Goal: Information Seeking & Learning: Learn about a topic

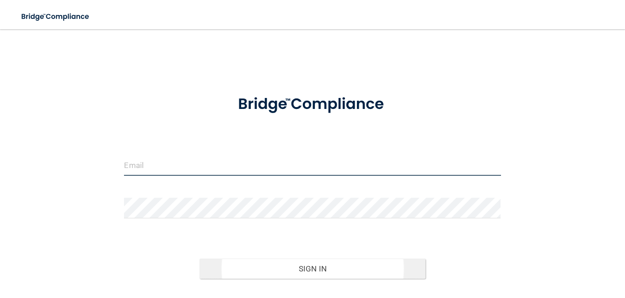
type input "[EMAIL_ADDRESS][DOMAIN_NAME]"
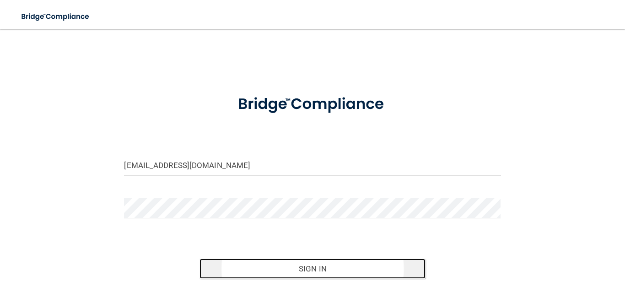
click at [294, 268] on button "Sign In" at bounding box center [312, 269] width 226 height 20
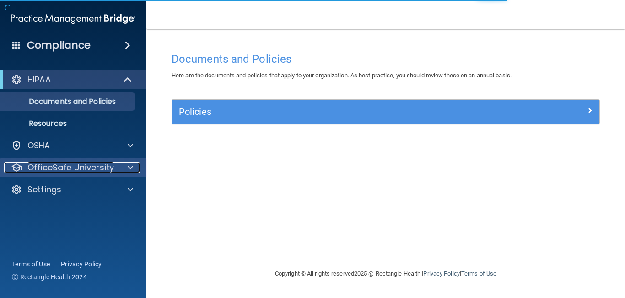
click at [45, 168] on p "OfficeSafe University" at bounding box center [70, 167] width 86 height 11
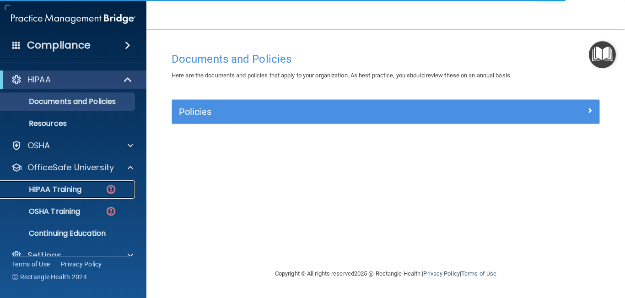
click at [50, 193] on p "HIPAA Training" at bounding box center [43, 189] width 75 height 9
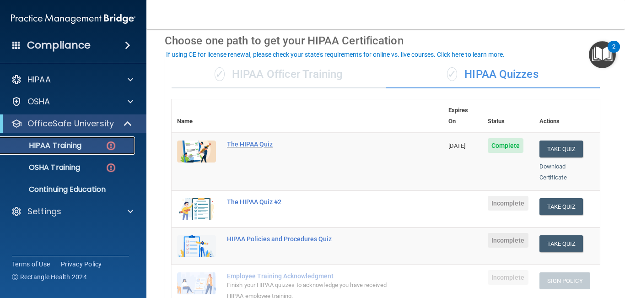
scroll to position [44, 0]
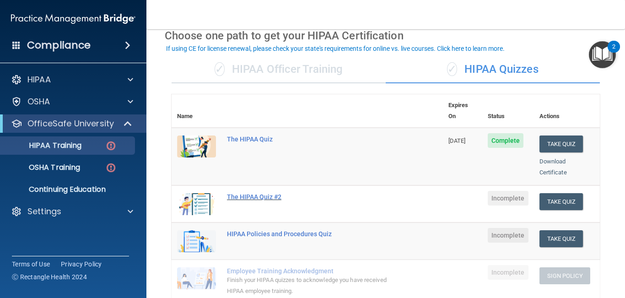
click at [251, 193] on div "The HIPAA Quiz #2" at bounding box center [312, 196] width 170 height 7
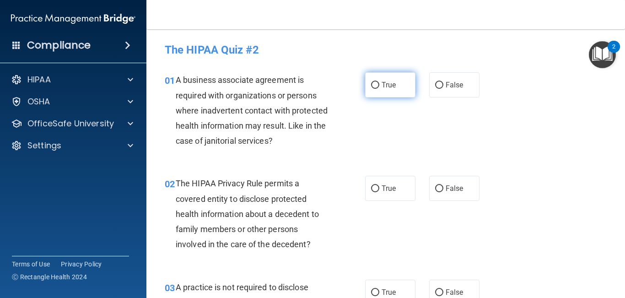
click at [400, 92] on label "True" at bounding box center [390, 84] width 50 height 25
click at [379, 89] on input "True" at bounding box center [375, 85] width 8 height 7
radio input "true"
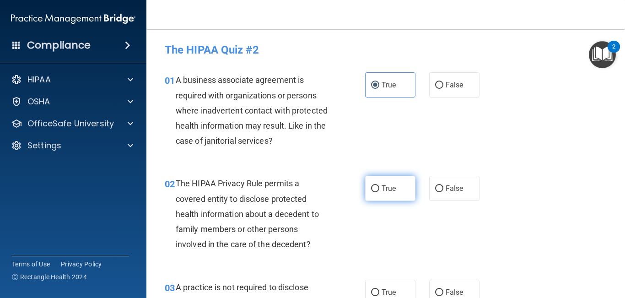
click at [385, 186] on span "True" at bounding box center [389, 188] width 14 height 9
click at [379, 186] on input "True" at bounding box center [375, 188] width 8 height 7
radio input "true"
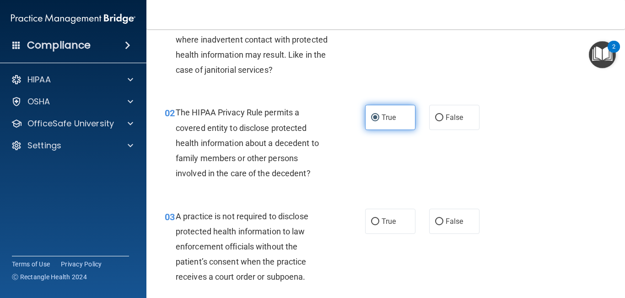
scroll to position [74, 0]
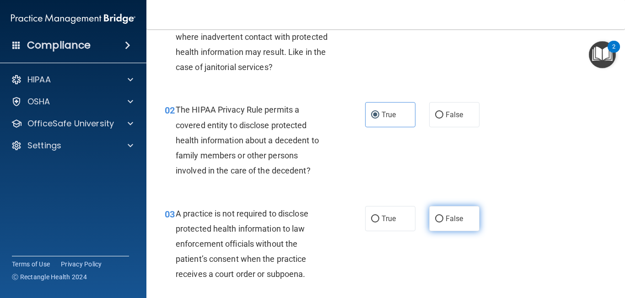
click at [452, 213] on label "False" at bounding box center [454, 218] width 50 height 25
click at [443, 216] on input "False" at bounding box center [439, 219] width 8 height 7
radio input "true"
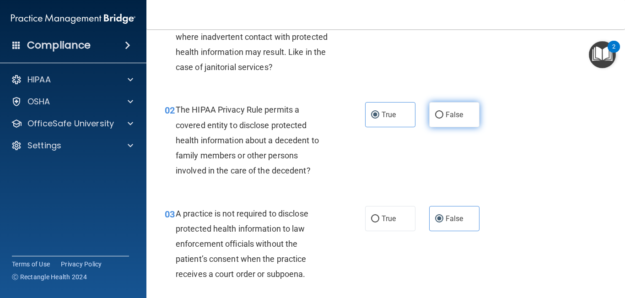
click at [454, 116] on span "False" at bounding box center [455, 114] width 18 height 9
click at [443, 116] on input "False" at bounding box center [439, 115] width 8 height 7
radio input "true"
radio input "false"
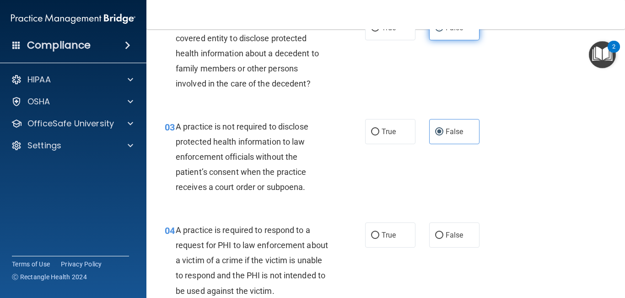
scroll to position [175, 0]
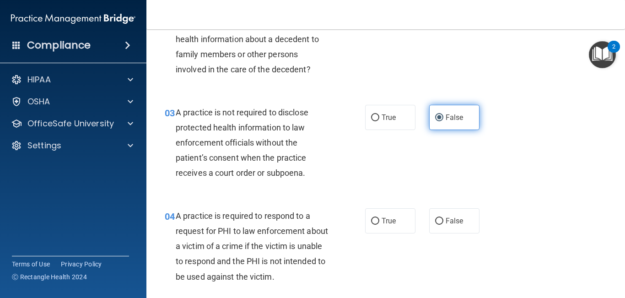
click at [451, 116] on span "False" at bounding box center [455, 117] width 18 height 9
click at [443, 116] on input "False" at bounding box center [439, 117] width 8 height 7
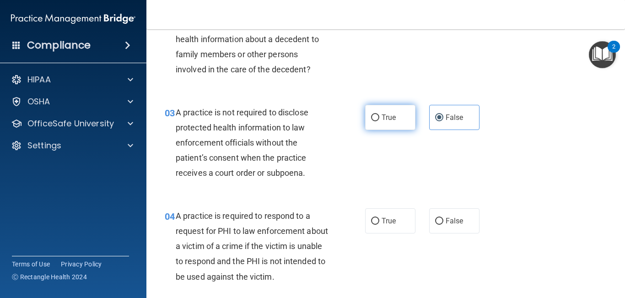
click at [378, 126] on label "True" at bounding box center [390, 117] width 50 height 25
click at [378, 121] on input "True" at bounding box center [375, 117] width 8 height 7
radio input "true"
radio input "false"
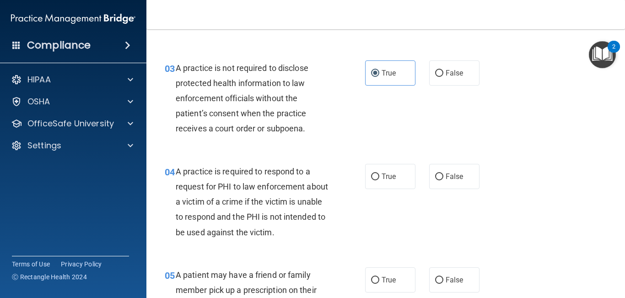
scroll to position [221, 0]
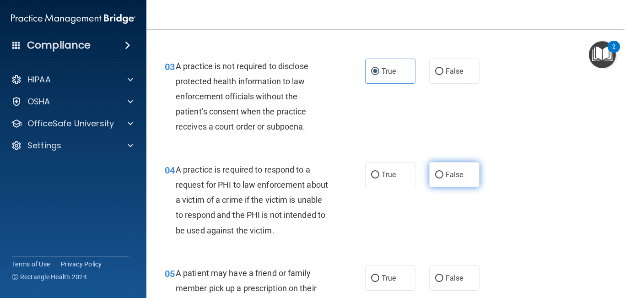
click at [449, 186] on label "False" at bounding box center [454, 174] width 50 height 25
click at [443, 178] on input "False" at bounding box center [439, 175] width 8 height 7
radio input "true"
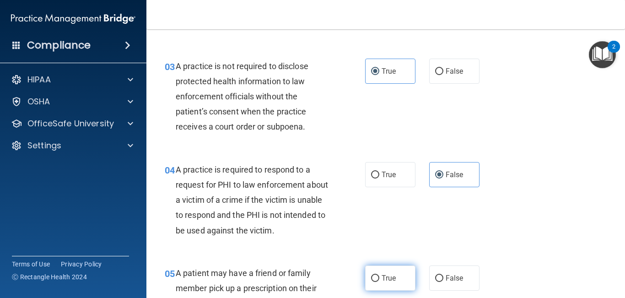
click at [375, 275] on input "True" at bounding box center [375, 278] width 8 height 7
radio input "true"
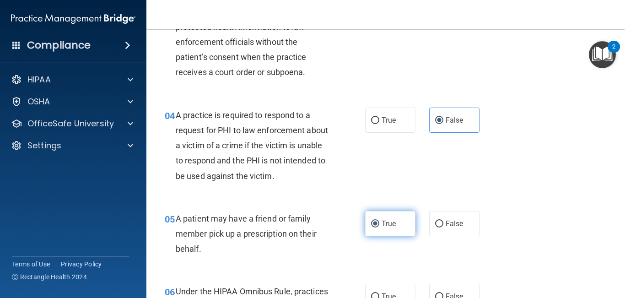
scroll to position [296, 0]
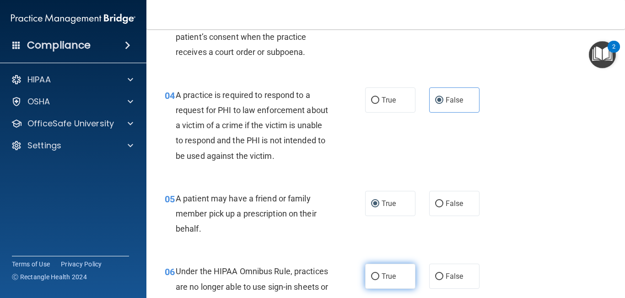
click at [377, 272] on label "True" at bounding box center [390, 276] width 50 height 25
click at [377, 273] on input "True" at bounding box center [375, 276] width 8 height 7
radio input "true"
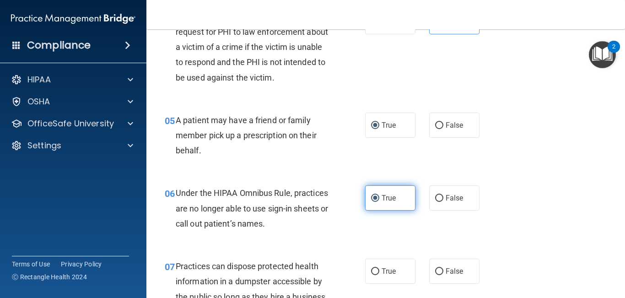
scroll to position [387, 0]
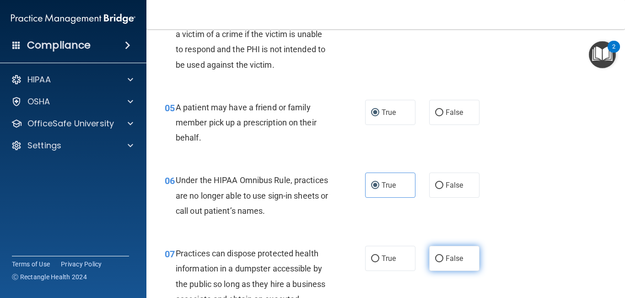
click at [473, 264] on label "False" at bounding box center [454, 258] width 50 height 25
click at [443, 262] on input "False" at bounding box center [439, 258] width 8 height 7
radio input "true"
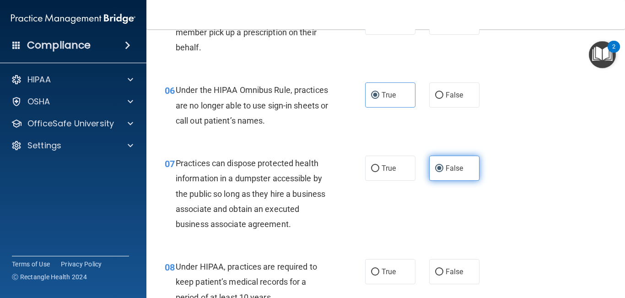
scroll to position [482, 0]
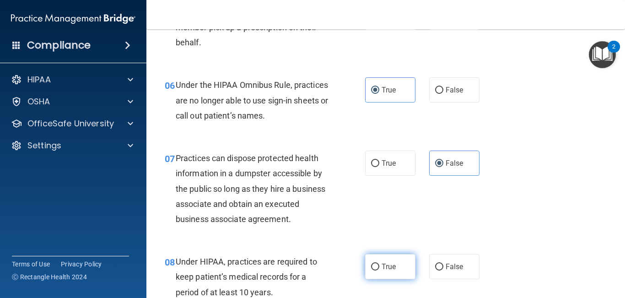
click at [396, 272] on label "True" at bounding box center [390, 266] width 50 height 25
click at [379, 270] on input "True" at bounding box center [375, 267] width 8 height 7
radio input "true"
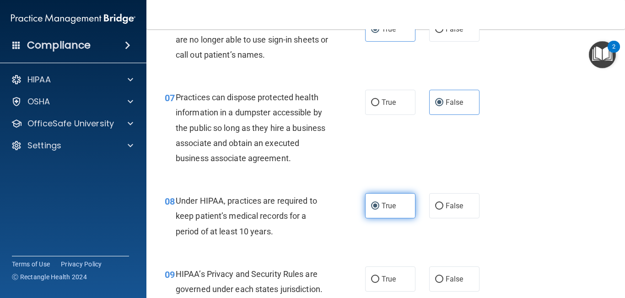
scroll to position [560, 0]
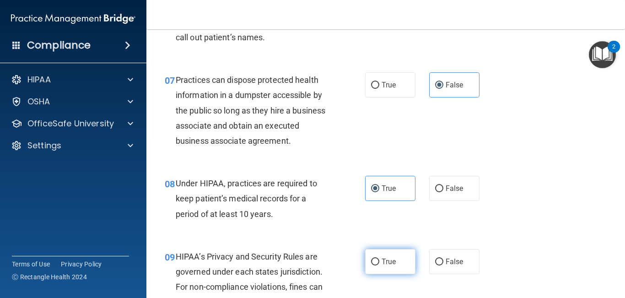
click at [394, 261] on span "True" at bounding box center [389, 261] width 14 height 9
click at [379, 261] on input "True" at bounding box center [375, 262] width 8 height 7
radio input "true"
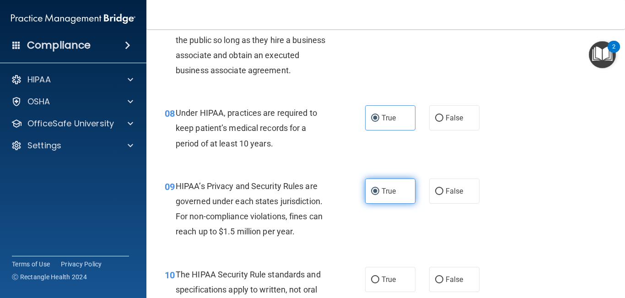
scroll to position [631, 0]
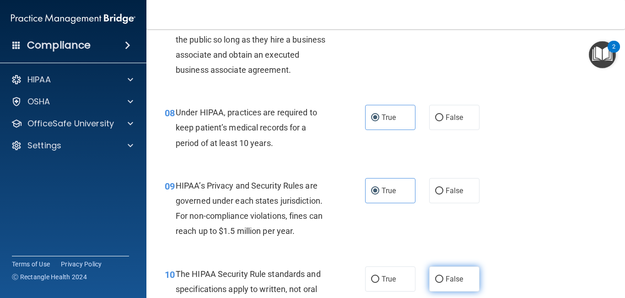
click at [458, 275] on span "False" at bounding box center [455, 279] width 18 height 9
click at [443, 276] on input "False" at bounding box center [439, 279] width 8 height 7
radio input "true"
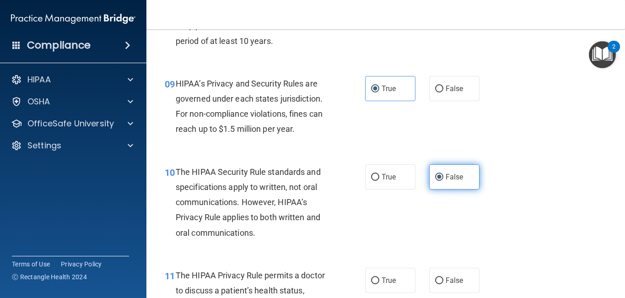
scroll to position [734, 0]
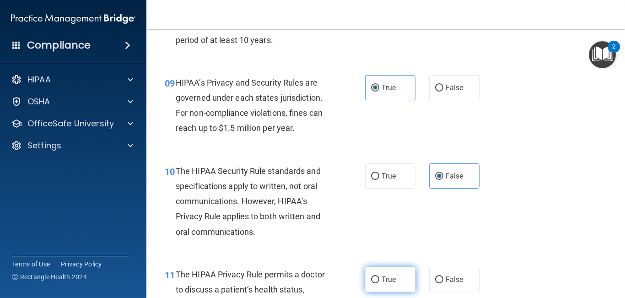
click at [380, 282] on label "True" at bounding box center [390, 279] width 50 height 25
click at [379, 282] on input "True" at bounding box center [375, 279] width 8 height 7
radio input "true"
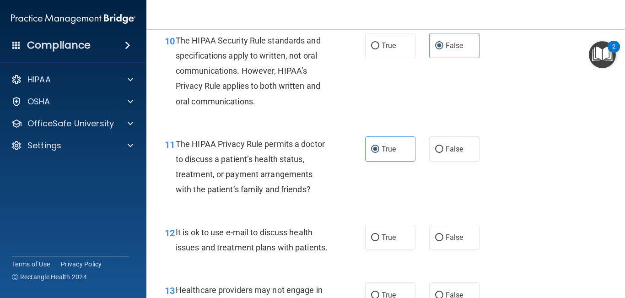
scroll to position [867, 0]
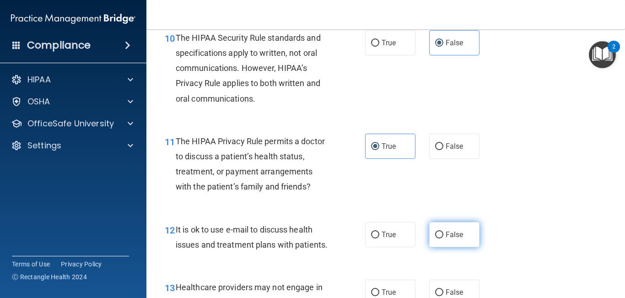
click at [445, 237] on label "False" at bounding box center [454, 234] width 50 height 25
click at [443, 237] on input "False" at bounding box center [439, 235] width 8 height 7
radio input "true"
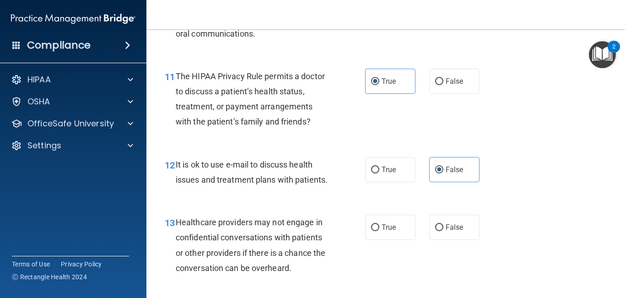
scroll to position [937, 0]
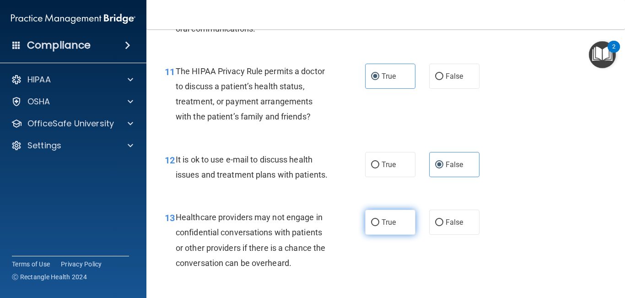
click at [387, 231] on label "True" at bounding box center [390, 222] width 50 height 25
click at [379, 226] on input "True" at bounding box center [375, 222] width 8 height 7
radio input "true"
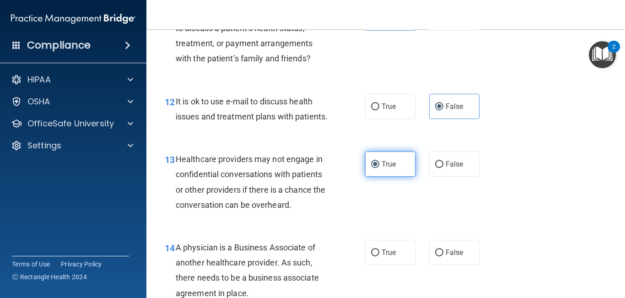
scroll to position [998, 0]
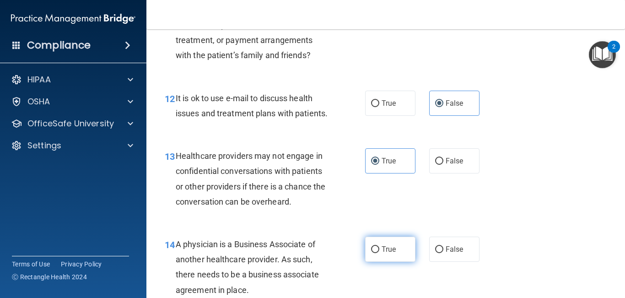
click at [385, 248] on span "True" at bounding box center [389, 249] width 14 height 9
click at [379, 248] on input "True" at bounding box center [375, 249] width 8 height 7
radio input "true"
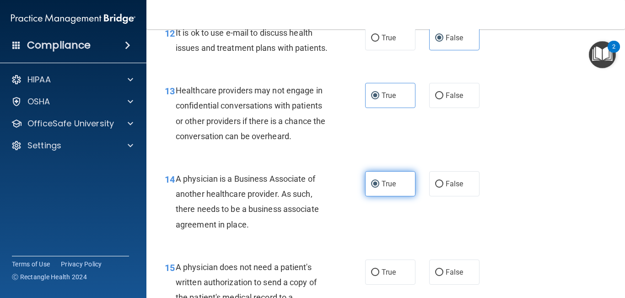
scroll to position [1070, 0]
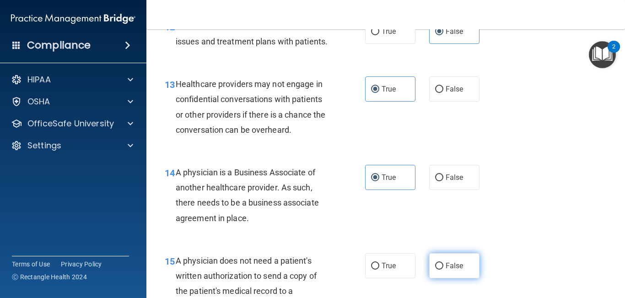
click at [447, 266] on span "False" at bounding box center [455, 265] width 18 height 9
click at [443, 266] on input "False" at bounding box center [439, 266] width 8 height 7
radio input "true"
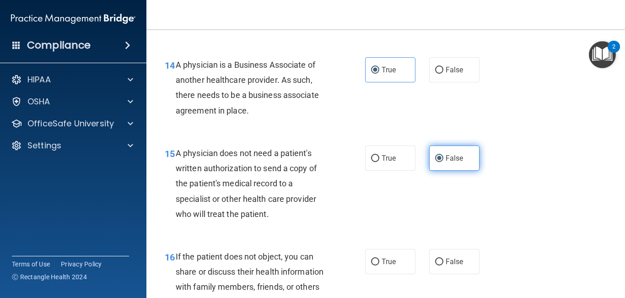
scroll to position [1181, 0]
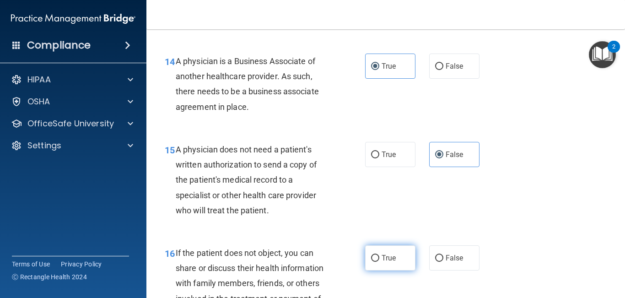
click at [395, 267] on label "True" at bounding box center [390, 257] width 50 height 25
click at [379, 262] on input "True" at bounding box center [375, 258] width 8 height 7
radio input "true"
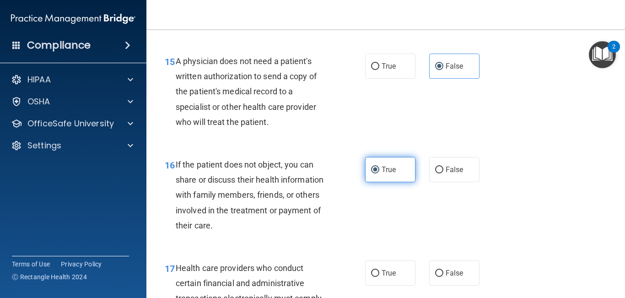
scroll to position [1270, 0]
click at [395, 267] on label "True" at bounding box center [390, 272] width 50 height 25
click at [379, 270] on input "True" at bounding box center [375, 273] width 8 height 7
radio input "true"
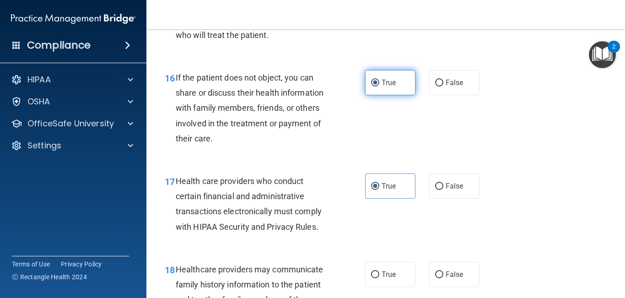
scroll to position [1364, 0]
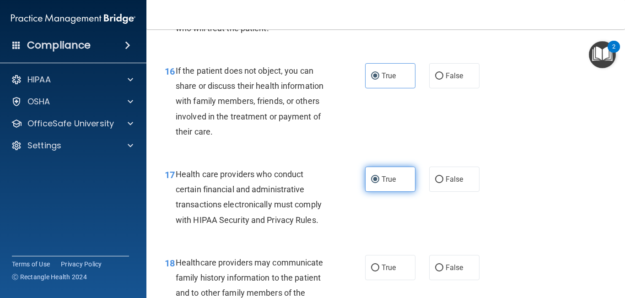
click at [382, 175] on span "True" at bounding box center [389, 179] width 14 height 9
click at [379, 176] on input "True" at bounding box center [375, 179] width 8 height 7
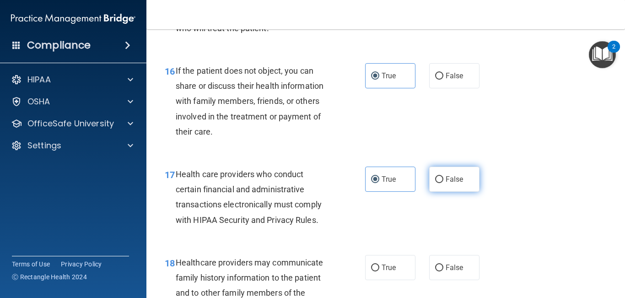
click at [473, 181] on label "False" at bounding box center [454, 179] width 50 height 25
click at [443, 181] on input "False" at bounding box center [439, 179] width 8 height 7
radio input "true"
radio input "false"
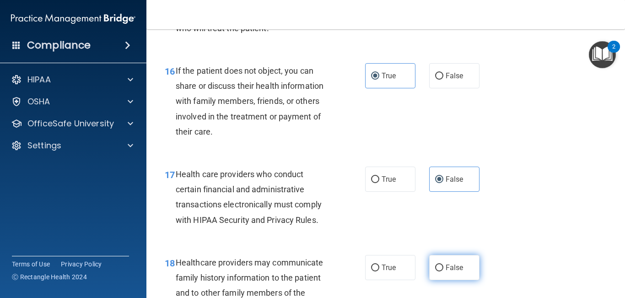
click at [443, 261] on label "False" at bounding box center [454, 267] width 50 height 25
click at [443, 264] on input "False" at bounding box center [439, 267] width 8 height 7
radio input "true"
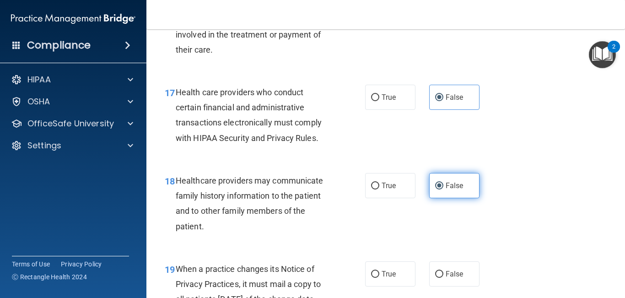
scroll to position [1448, 0]
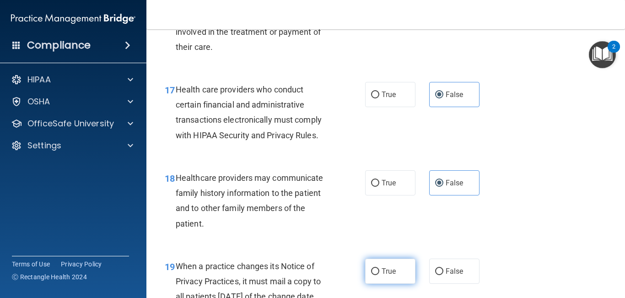
click at [385, 268] on span "True" at bounding box center [389, 271] width 14 height 9
click at [379, 268] on input "True" at bounding box center [375, 271] width 8 height 7
radio input "true"
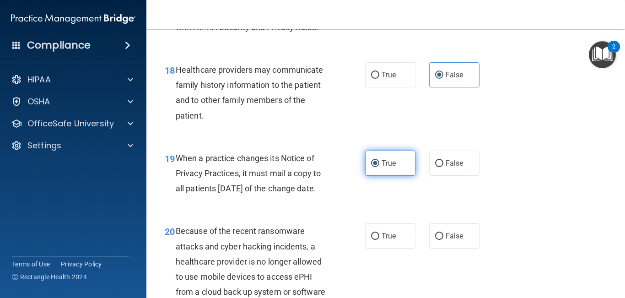
scroll to position [1557, 0]
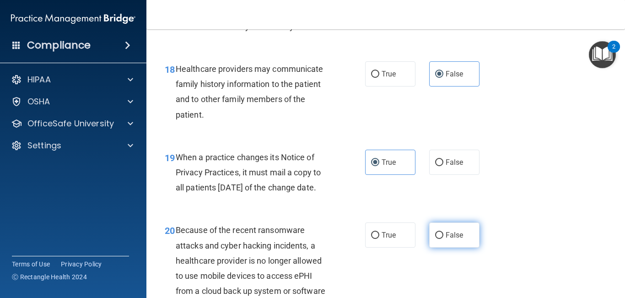
click at [471, 248] on label "False" at bounding box center [454, 234] width 50 height 25
click at [443, 239] on input "False" at bounding box center [439, 235] width 8 height 7
radio input "true"
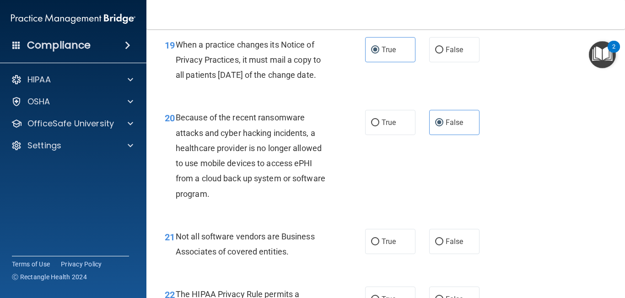
scroll to position [1671, 0]
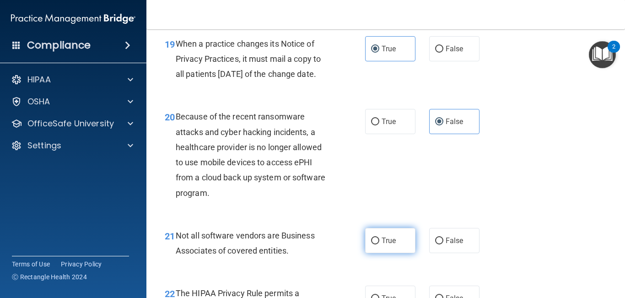
click at [392, 245] on span "True" at bounding box center [389, 240] width 14 height 9
click at [379, 244] on input "True" at bounding box center [375, 240] width 8 height 7
radio input "true"
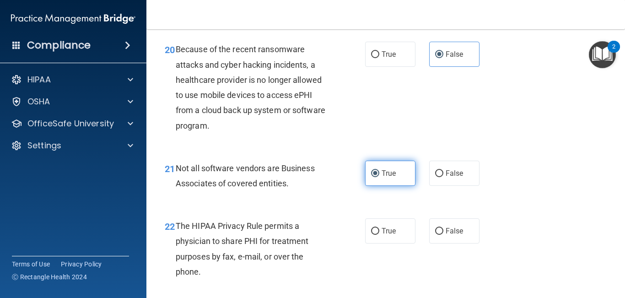
scroll to position [1740, 0]
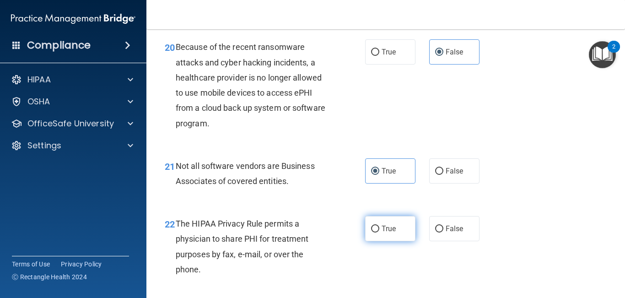
click at [388, 241] on label "True" at bounding box center [390, 228] width 50 height 25
click at [379, 232] on input "True" at bounding box center [375, 229] width 8 height 7
radio input "true"
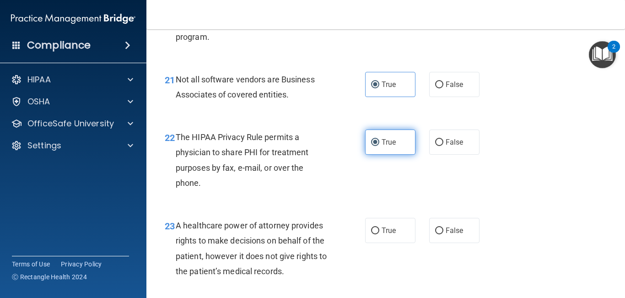
scroll to position [1829, 0]
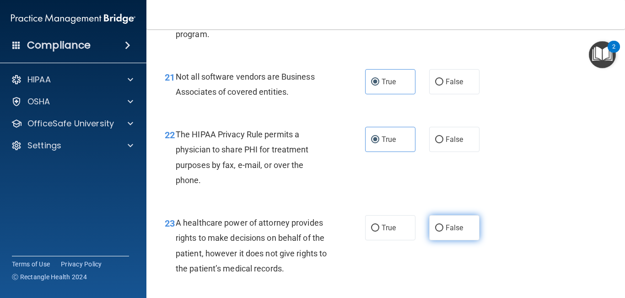
click at [438, 240] on label "False" at bounding box center [454, 227] width 50 height 25
click at [438, 232] on input "False" at bounding box center [439, 228] width 8 height 7
radio input "true"
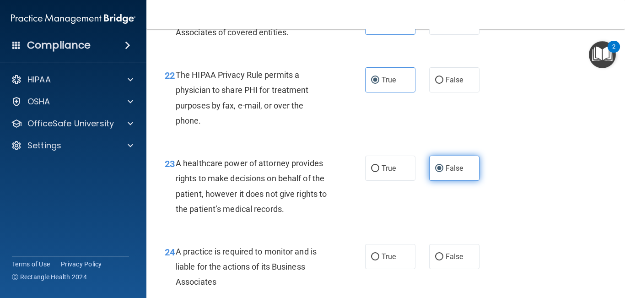
scroll to position [1895, 0]
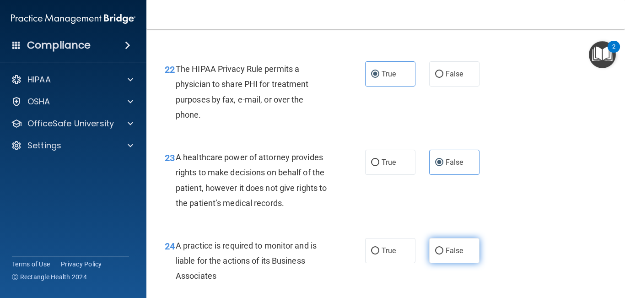
click at [453, 259] on label "False" at bounding box center [454, 250] width 50 height 25
click at [443, 254] on input "False" at bounding box center [439, 251] width 8 height 7
radio input "true"
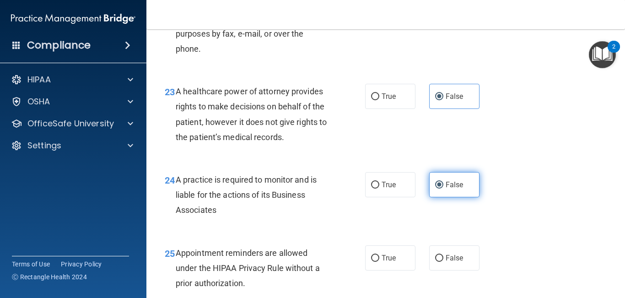
scroll to position [1978, 0]
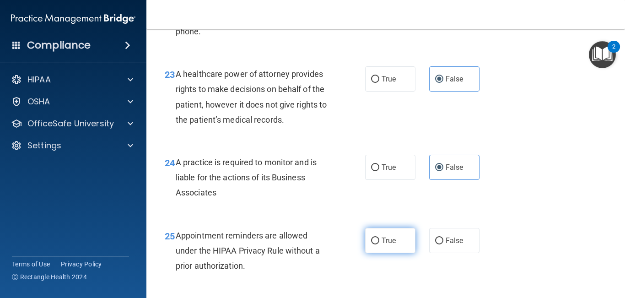
click at [394, 253] on label "True" at bounding box center [390, 240] width 50 height 25
click at [379, 244] on input "True" at bounding box center [375, 240] width 8 height 7
radio input "true"
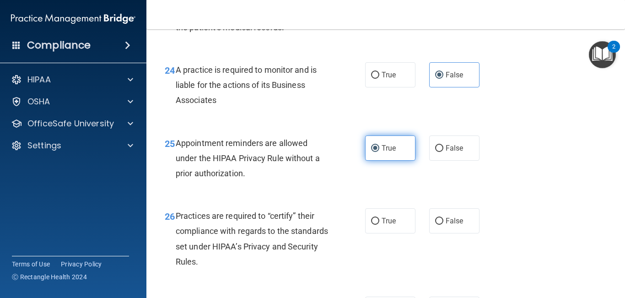
scroll to position [2071, 0]
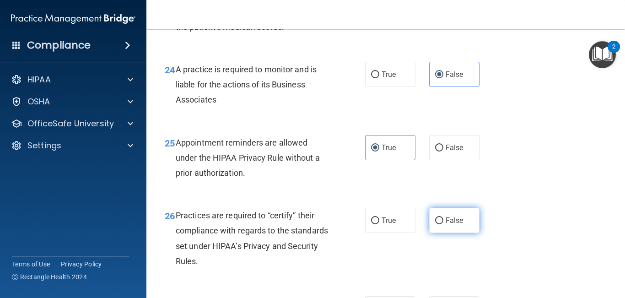
click at [448, 225] on span "False" at bounding box center [455, 220] width 18 height 9
click at [443, 224] on input "False" at bounding box center [439, 220] width 8 height 7
radio input "true"
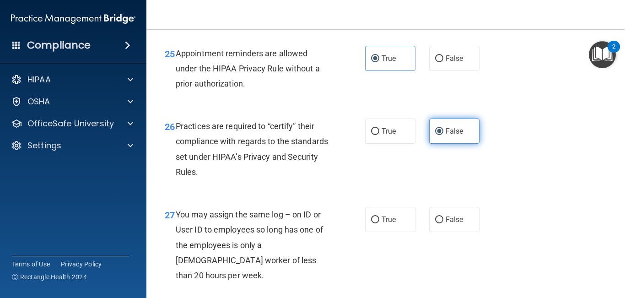
scroll to position [2161, 0]
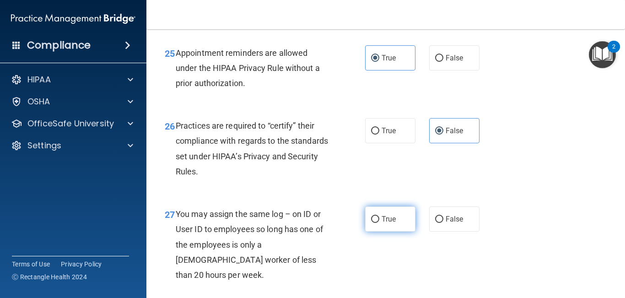
click at [404, 232] on label "True" at bounding box center [390, 218] width 50 height 25
click at [379, 223] on input "True" at bounding box center [375, 219] width 8 height 7
radio input "true"
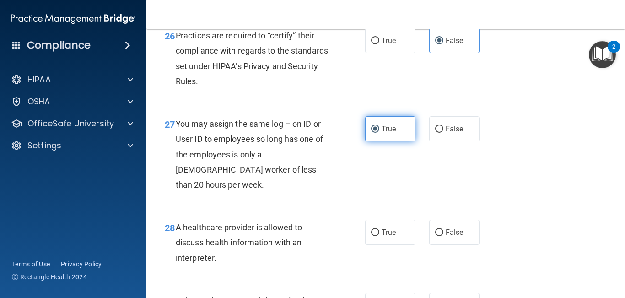
scroll to position [2251, 0]
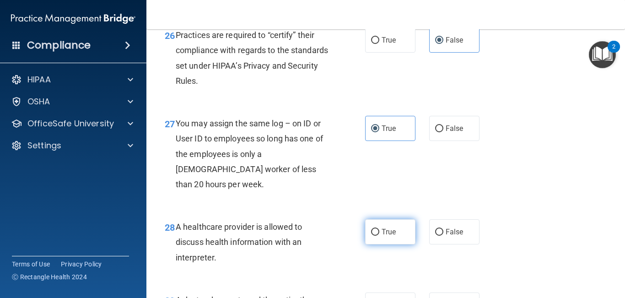
click at [412, 235] on label "True" at bounding box center [390, 231] width 50 height 25
click at [379, 235] on input "True" at bounding box center [375, 232] width 8 height 7
radio input "true"
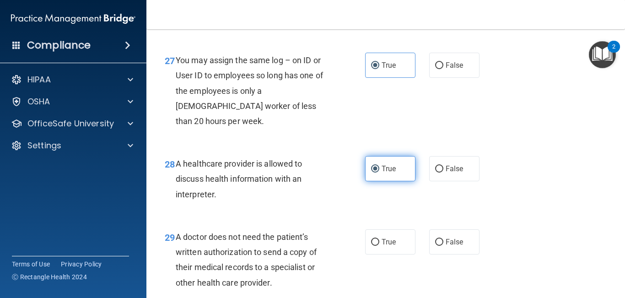
scroll to position [2339, 0]
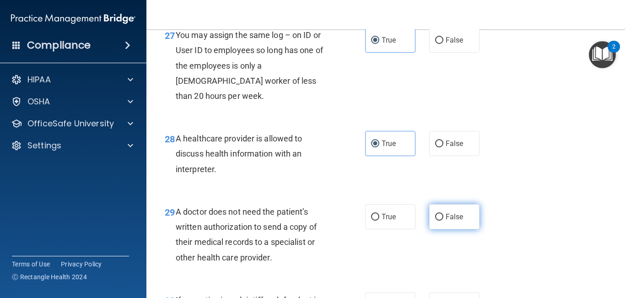
click at [440, 224] on label "False" at bounding box center [454, 216] width 50 height 25
click at [440, 221] on input "False" at bounding box center [439, 217] width 8 height 7
radio input "true"
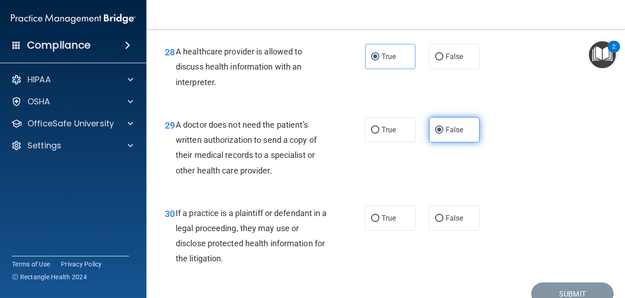
scroll to position [2427, 0]
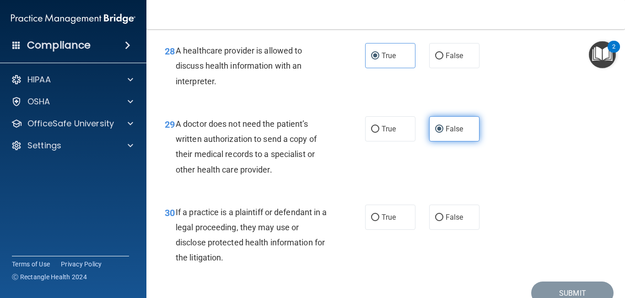
click at [440, 224] on label "False" at bounding box center [454, 217] width 50 height 25
click at [440, 221] on input "False" at bounding box center [439, 217] width 8 height 7
radio input "true"
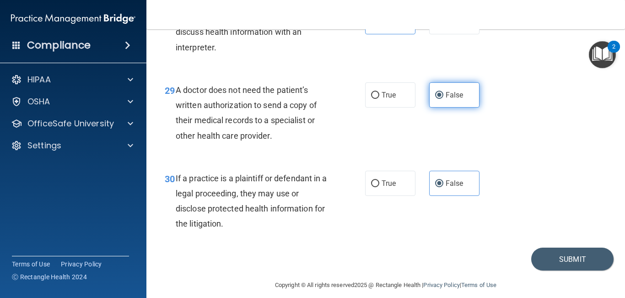
scroll to position [2470, 0]
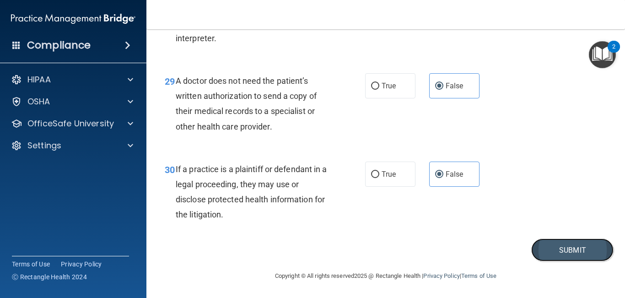
click at [566, 242] on button "Submit" at bounding box center [572, 249] width 82 height 23
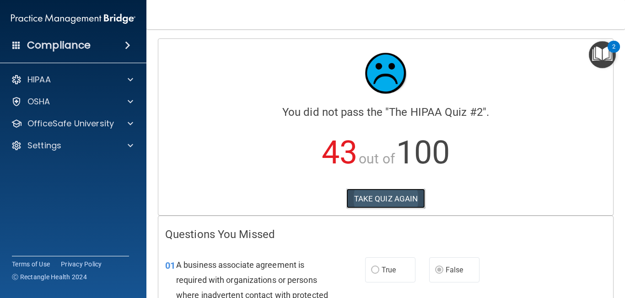
click at [399, 194] on button "TAKE QUIZ AGAIN" at bounding box center [385, 199] width 79 height 20
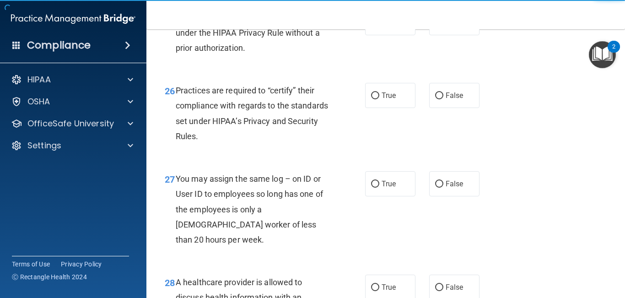
scroll to position [2470, 0]
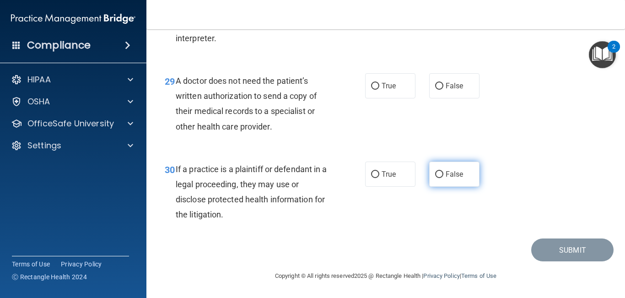
click at [461, 179] on label "False" at bounding box center [454, 174] width 50 height 25
click at [443, 178] on input "False" at bounding box center [439, 174] width 8 height 7
radio input "true"
click at [458, 179] on label "False" at bounding box center [454, 174] width 50 height 25
click at [443, 178] on input "False" at bounding box center [439, 174] width 8 height 7
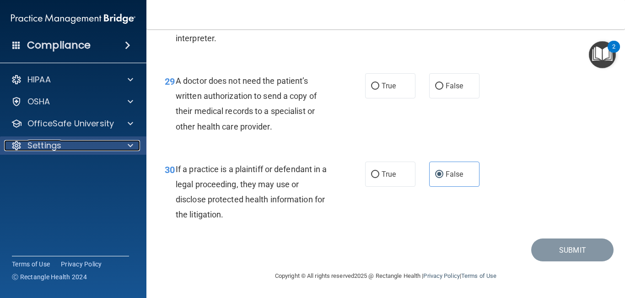
click at [31, 147] on p "Settings" at bounding box center [44, 145] width 34 height 11
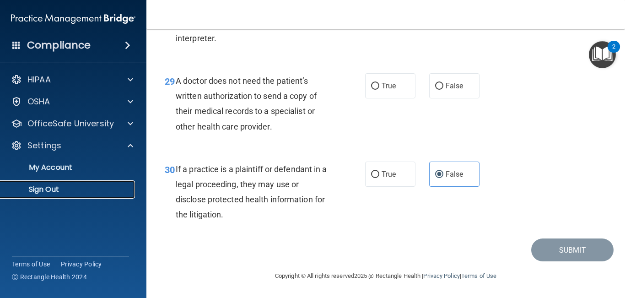
click at [45, 192] on p "Sign Out" at bounding box center [68, 189] width 125 height 9
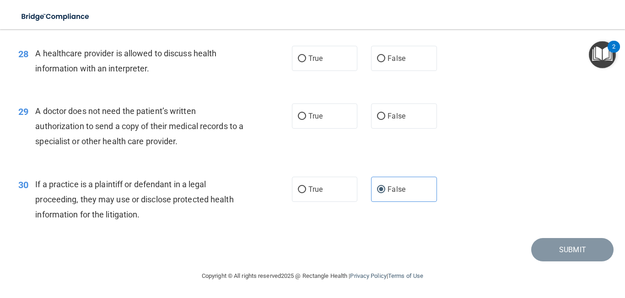
scroll to position [63, 0]
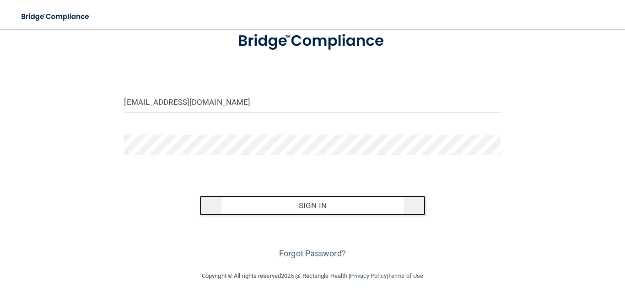
click at [281, 212] on button "Sign In" at bounding box center [312, 205] width 226 height 20
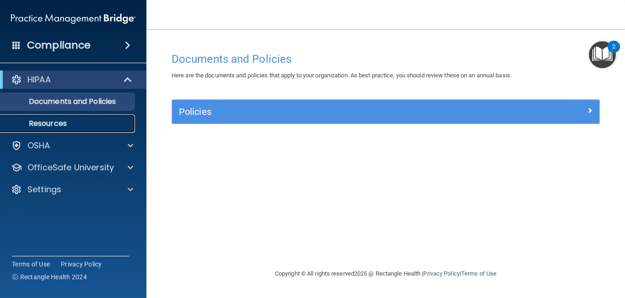
click at [49, 124] on p "Resources" at bounding box center [68, 123] width 125 height 9
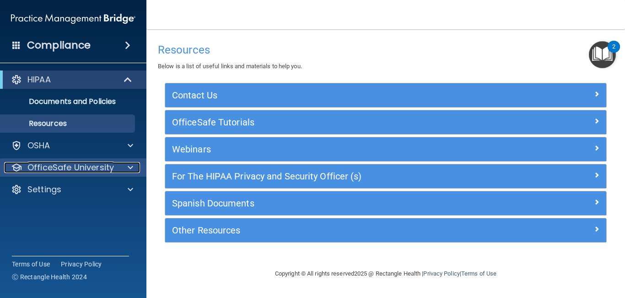
click at [51, 164] on p "OfficeSafe University" at bounding box center [70, 167] width 86 height 11
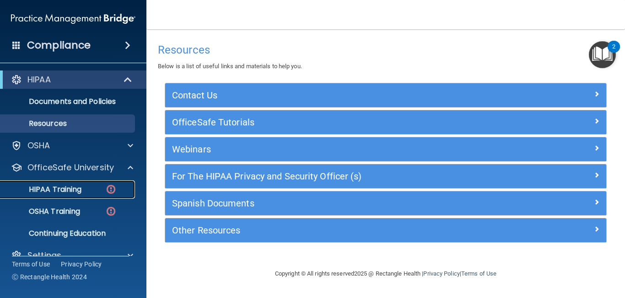
click at [54, 186] on p "HIPAA Training" at bounding box center [43, 189] width 75 height 9
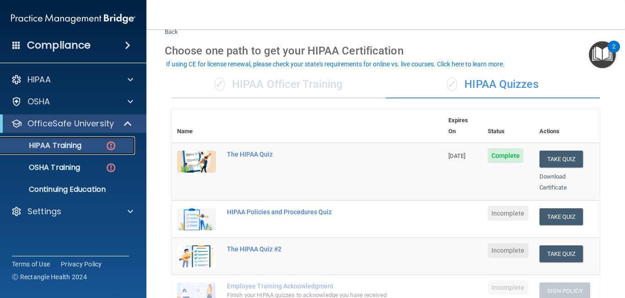
scroll to position [29, 0]
click at [565, 246] on button "Take Quiz" at bounding box center [561, 254] width 44 height 17
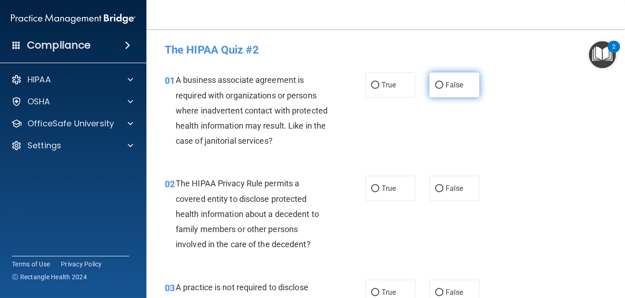
click at [449, 92] on label "False" at bounding box center [454, 84] width 50 height 25
click at [443, 89] on input "False" at bounding box center [439, 85] width 8 height 7
radio input "true"
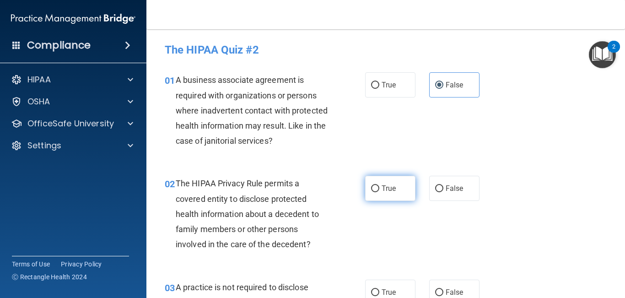
click at [375, 185] on input "True" at bounding box center [375, 188] width 8 height 7
radio input "true"
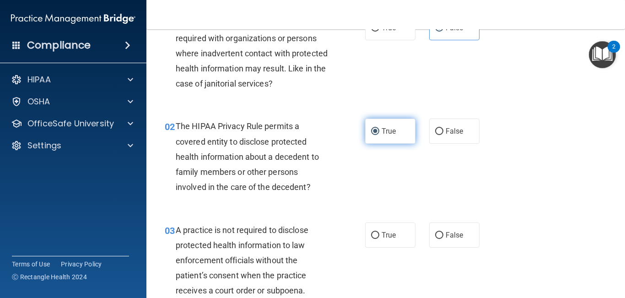
scroll to position [60, 0]
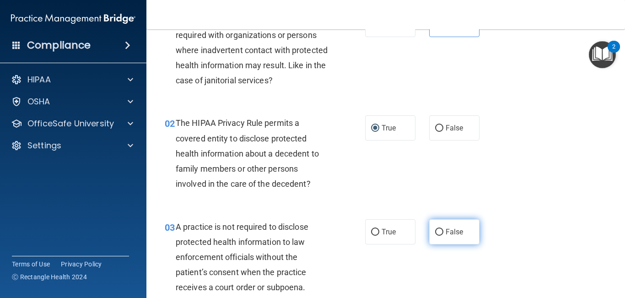
click at [445, 232] on label "False" at bounding box center [454, 231] width 50 height 25
click at [443, 232] on input "False" at bounding box center [439, 232] width 8 height 7
radio input "true"
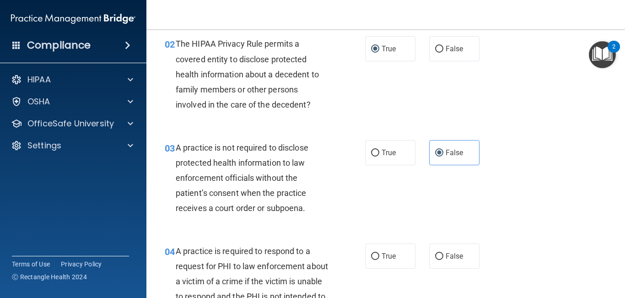
scroll to position [151, 0]
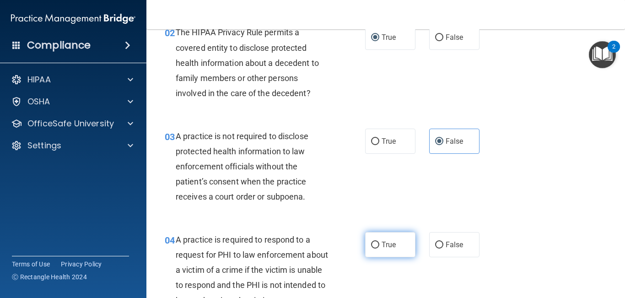
click at [384, 242] on span "True" at bounding box center [389, 244] width 14 height 9
click at [379, 242] on input "True" at bounding box center [375, 245] width 8 height 7
radio input "true"
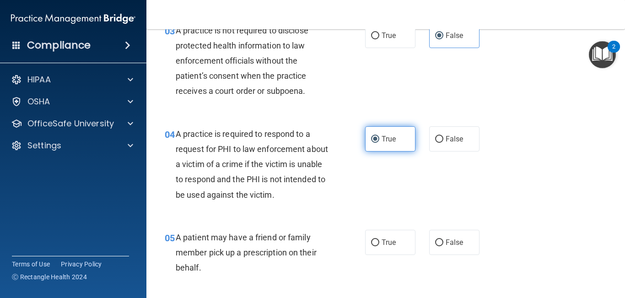
scroll to position [257, 0]
click at [384, 242] on span "True" at bounding box center [389, 241] width 14 height 9
click at [379, 242] on input "True" at bounding box center [375, 242] width 8 height 7
radio input "true"
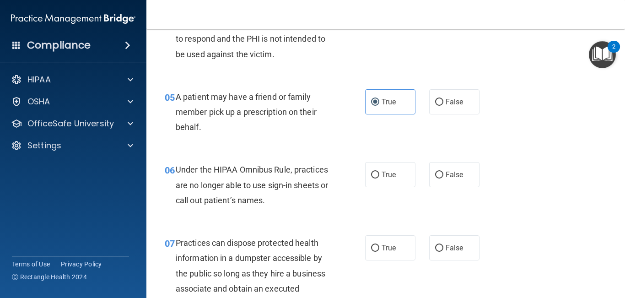
scroll to position [400, 0]
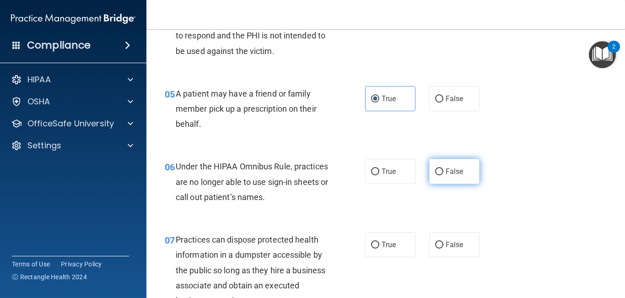
click at [447, 172] on span "False" at bounding box center [455, 171] width 18 height 9
click at [443, 172] on input "False" at bounding box center [439, 171] width 8 height 7
radio input "true"
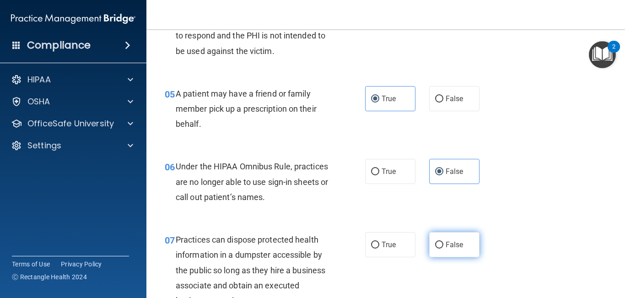
click at [446, 242] on span "False" at bounding box center [455, 244] width 18 height 9
click at [443, 242] on input "False" at bounding box center [439, 245] width 8 height 7
radio input "true"
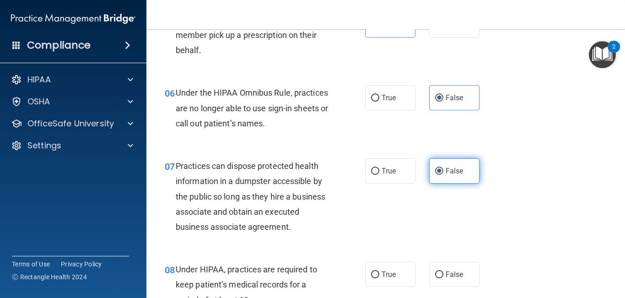
scroll to position [479, 0]
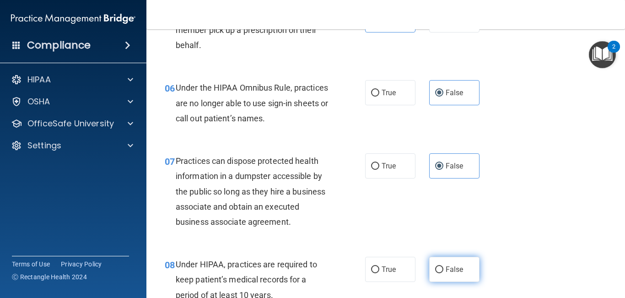
click at [444, 265] on label "False" at bounding box center [454, 269] width 50 height 25
click at [443, 266] on input "False" at bounding box center [439, 269] width 8 height 7
radio input "true"
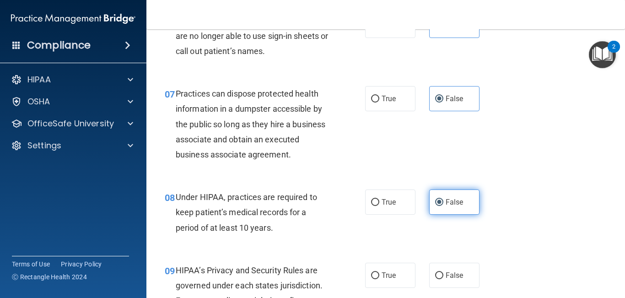
scroll to position [554, 0]
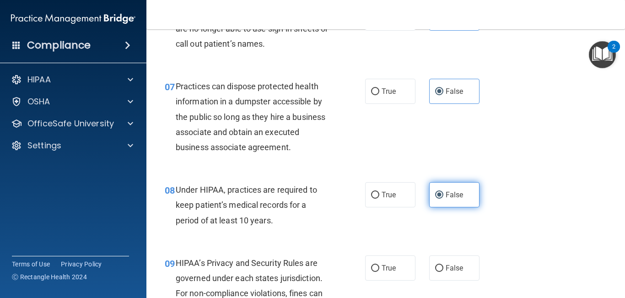
click at [444, 265] on label "False" at bounding box center [454, 267] width 50 height 25
click at [443, 265] on input "False" at bounding box center [439, 268] width 8 height 7
radio input "true"
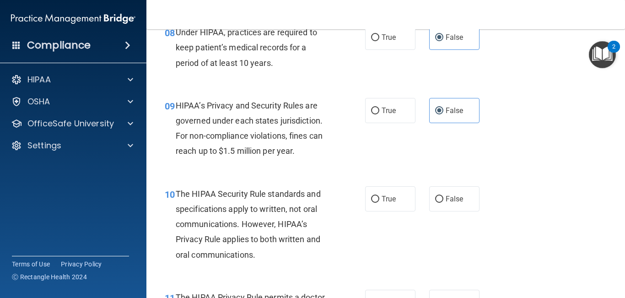
scroll to position [724, 0]
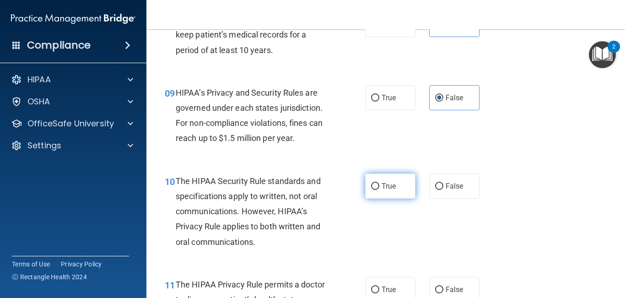
click at [387, 191] on label "True" at bounding box center [390, 185] width 50 height 25
click at [379, 190] on input "True" at bounding box center [375, 186] width 8 height 7
radio input "true"
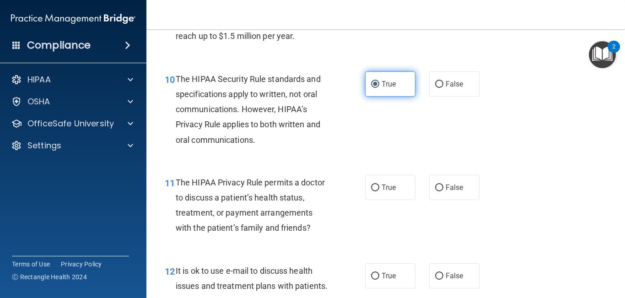
click at [387, 191] on span "True" at bounding box center [389, 187] width 14 height 9
click at [379, 191] on input "True" at bounding box center [375, 187] width 8 height 7
radio input "true"
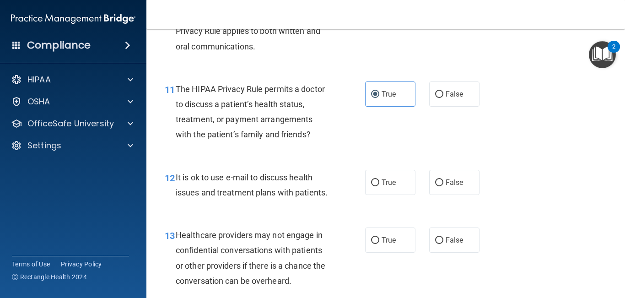
scroll to position [920, 0]
click at [387, 188] on label "True" at bounding box center [390, 181] width 50 height 25
click at [379, 186] on input "True" at bounding box center [375, 182] width 8 height 7
radio input "true"
click at [454, 240] on span "False" at bounding box center [455, 239] width 18 height 9
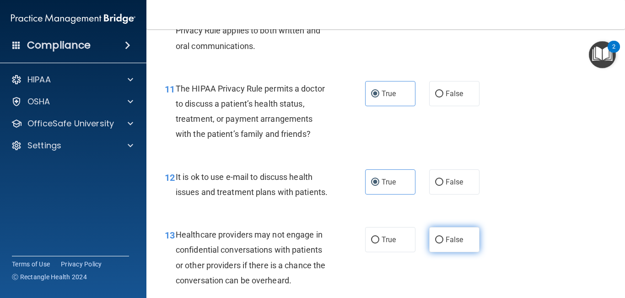
click at [443, 240] on input "False" at bounding box center [439, 240] width 8 height 7
radio input "true"
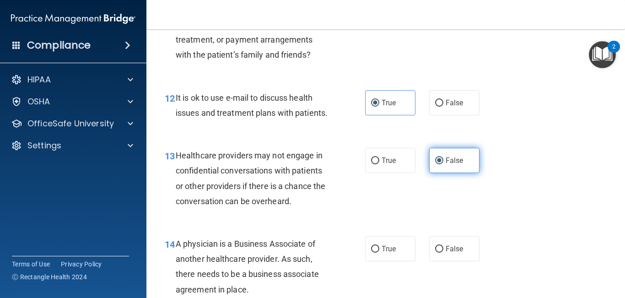
scroll to position [1014, 0]
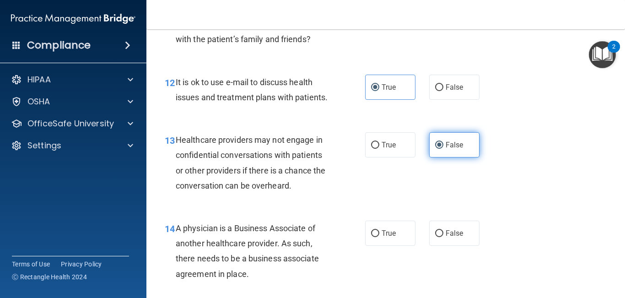
click at [454, 240] on label "False" at bounding box center [454, 233] width 50 height 25
click at [443, 237] on input "False" at bounding box center [439, 233] width 8 height 7
radio input "true"
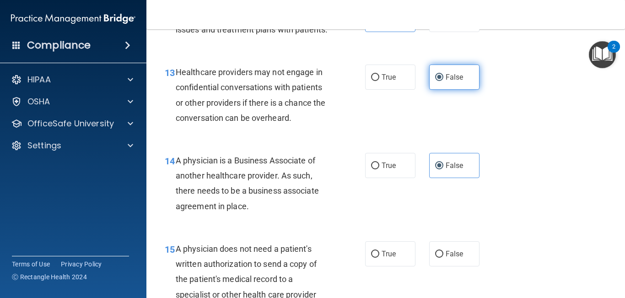
scroll to position [1094, 0]
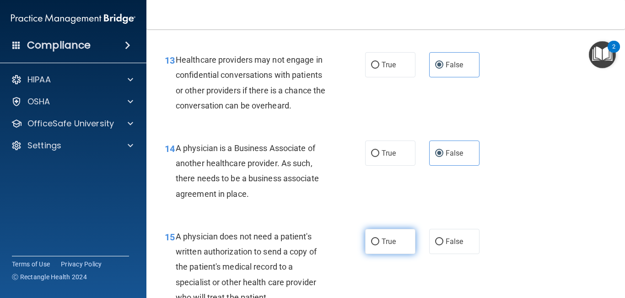
click at [372, 248] on label "True" at bounding box center [390, 241] width 50 height 25
click at [372, 245] on input "True" at bounding box center [375, 241] width 8 height 7
radio input "true"
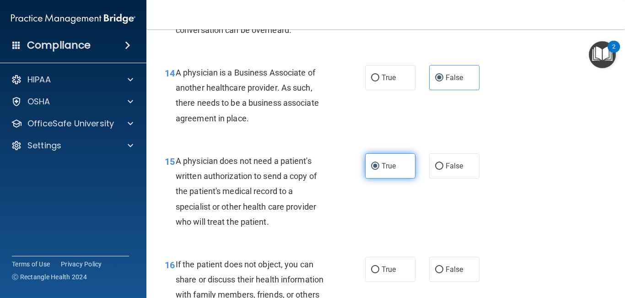
scroll to position [1179, 0]
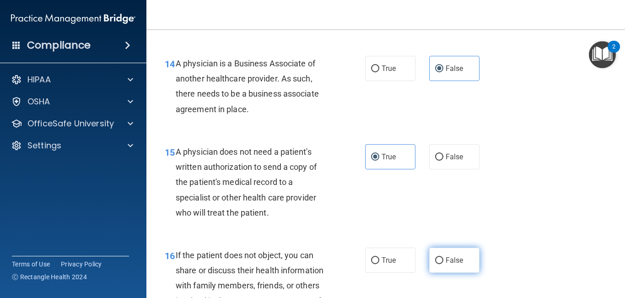
click at [457, 257] on span "False" at bounding box center [455, 260] width 18 height 9
click at [443, 257] on input "False" at bounding box center [439, 260] width 8 height 7
radio input "true"
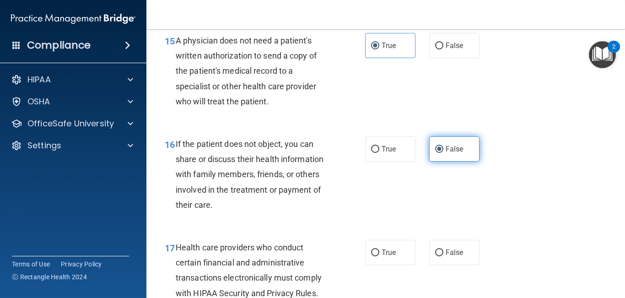
scroll to position [1291, 0]
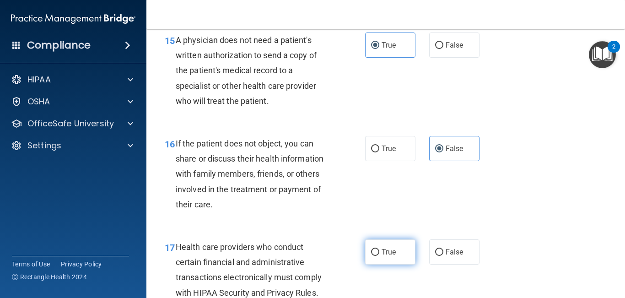
click at [392, 253] on span "True" at bounding box center [389, 252] width 14 height 9
click at [379, 253] on input "True" at bounding box center [375, 252] width 8 height 7
radio input "true"
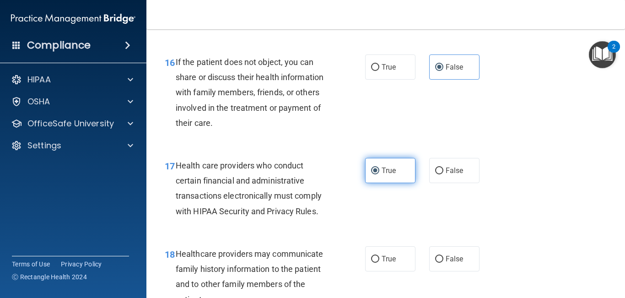
scroll to position [1375, 0]
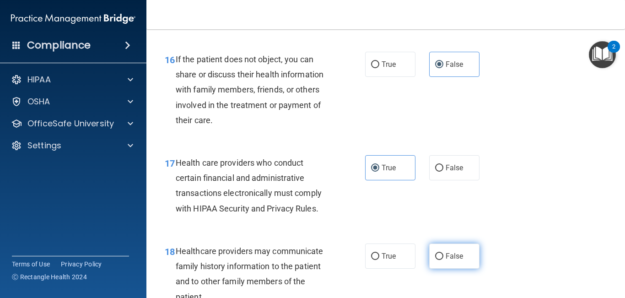
click at [442, 257] on input "False" at bounding box center [439, 256] width 8 height 7
radio input "true"
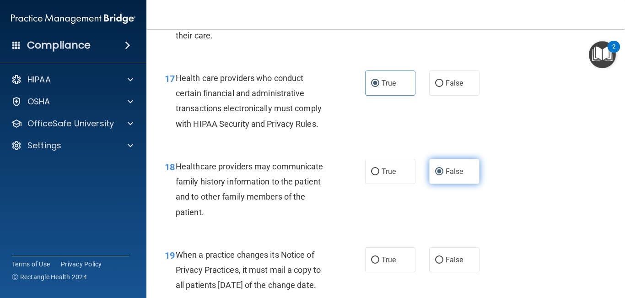
scroll to position [1461, 0]
click at [442, 257] on input "False" at bounding box center [439, 259] width 8 height 7
radio input "true"
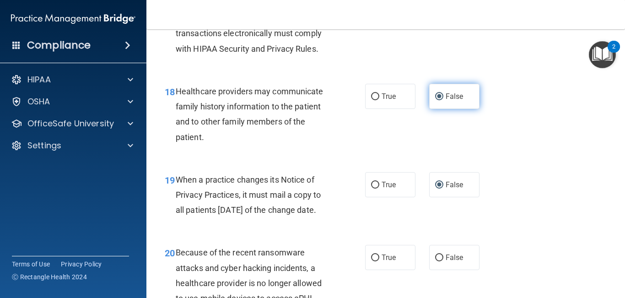
scroll to position [1536, 0]
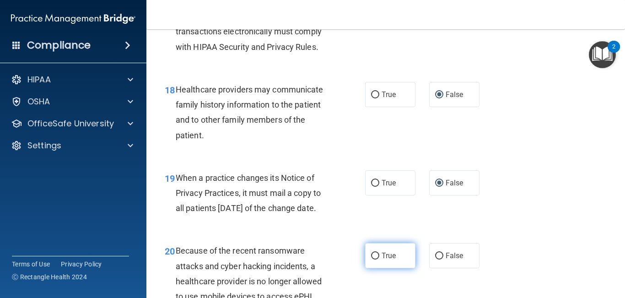
click at [374, 259] on input "True" at bounding box center [375, 256] width 8 height 7
radio input "true"
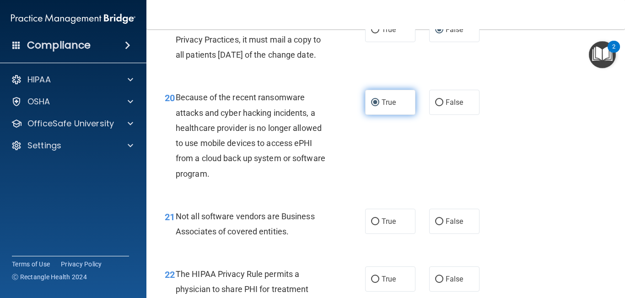
scroll to position [1692, 0]
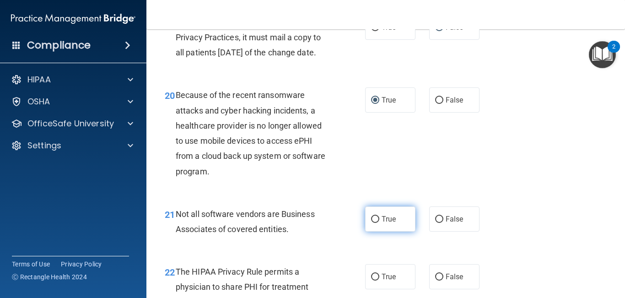
click at [391, 232] on label "True" at bounding box center [390, 218] width 50 height 25
click at [379, 223] on input "True" at bounding box center [375, 219] width 8 height 7
radio input "true"
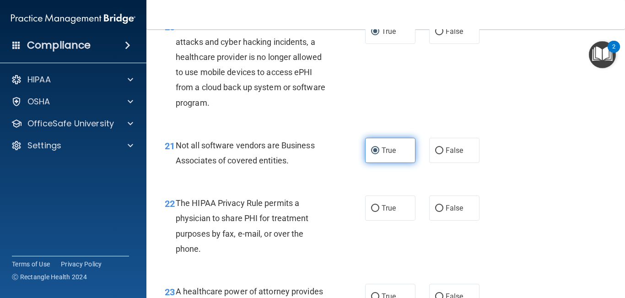
scroll to position [1768, 0]
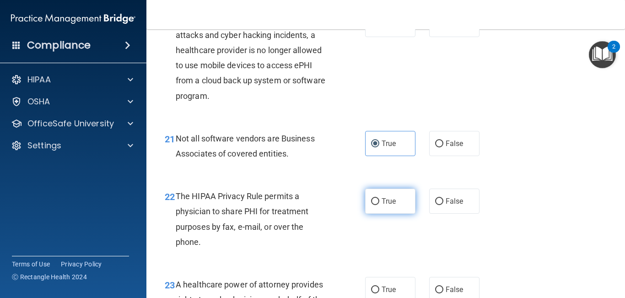
click at [392, 214] on label "True" at bounding box center [390, 201] width 50 height 25
click at [379, 205] on input "True" at bounding box center [375, 201] width 8 height 7
radio input "true"
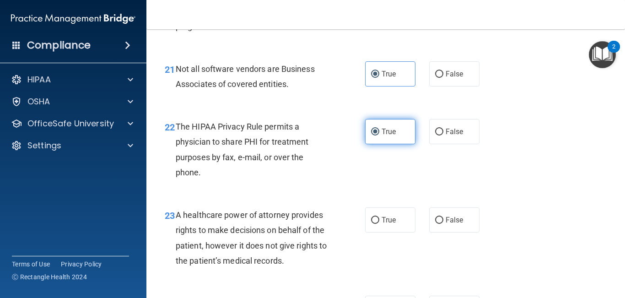
scroll to position [1838, 0]
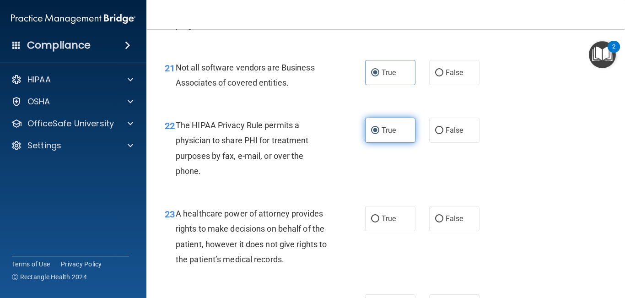
click at [392, 225] on label "True" at bounding box center [390, 218] width 50 height 25
click at [379, 222] on input "True" at bounding box center [375, 219] width 8 height 7
radio input "true"
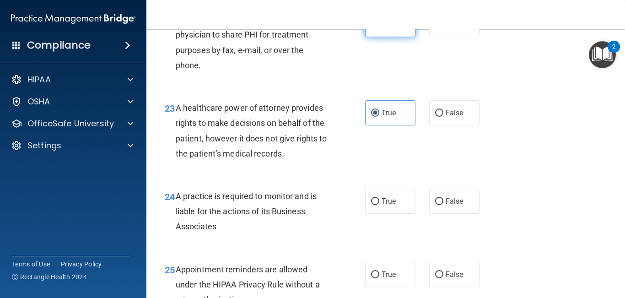
click at [392, 214] on label "True" at bounding box center [390, 201] width 50 height 25
click at [379, 205] on input "True" at bounding box center [375, 201] width 8 height 7
radio input "true"
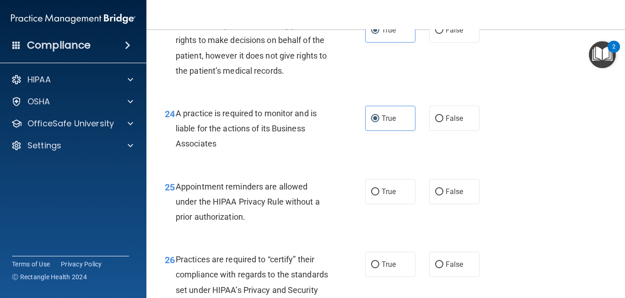
scroll to position [2028, 0]
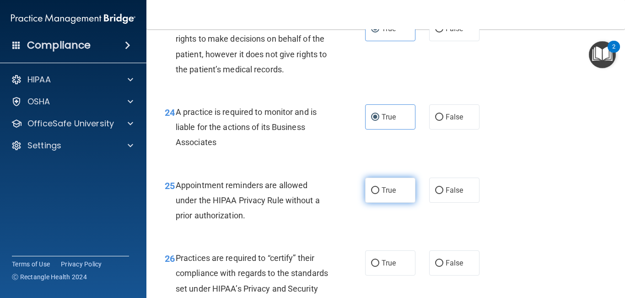
click at [386, 197] on label "True" at bounding box center [390, 190] width 50 height 25
click at [379, 194] on input "True" at bounding box center [375, 190] width 8 height 7
radio input "true"
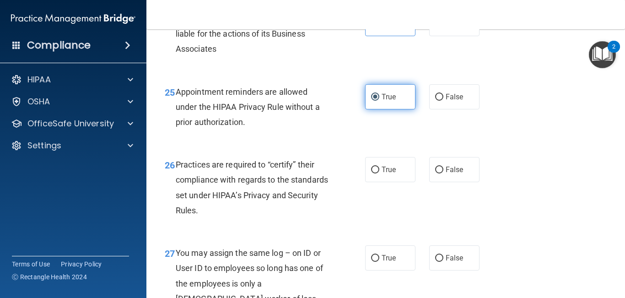
scroll to position [2126, 0]
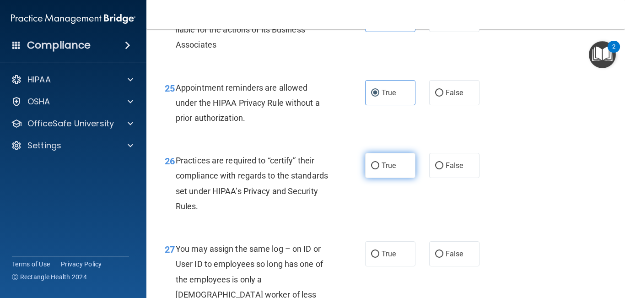
click at [382, 170] on span "True" at bounding box center [389, 165] width 14 height 9
click at [379, 169] on input "True" at bounding box center [375, 165] width 8 height 7
radio input "true"
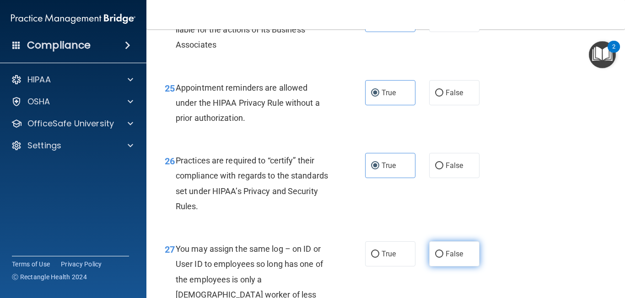
click at [466, 264] on label "False" at bounding box center [454, 253] width 50 height 25
click at [443, 258] on input "False" at bounding box center [439, 254] width 8 height 7
radio input "true"
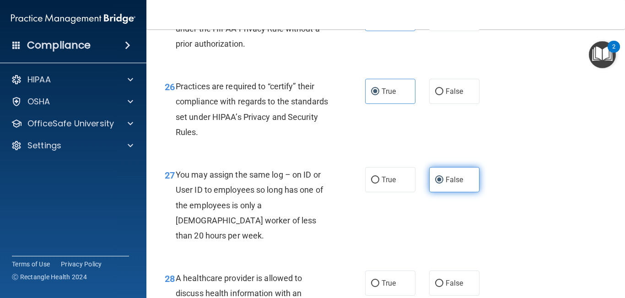
scroll to position [2201, 0]
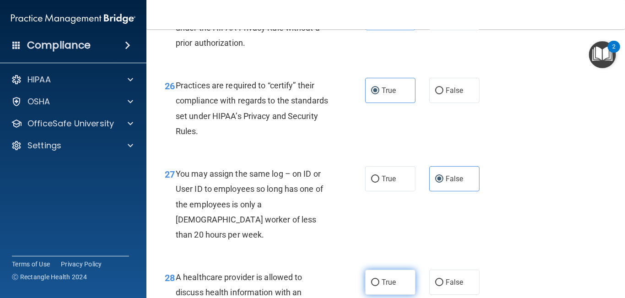
click at [379, 279] on label "True" at bounding box center [390, 282] width 50 height 25
click at [379, 279] on input "True" at bounding box center [375, 282] width 8 height 7
radio input "true"
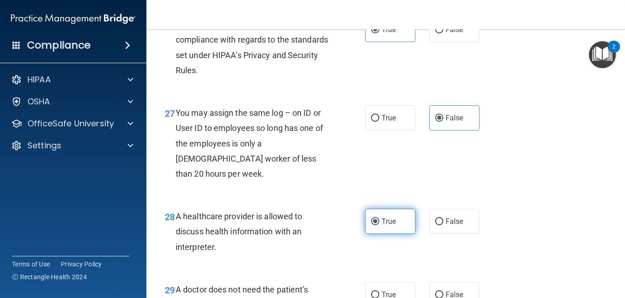
scroll to position [2284, 0]
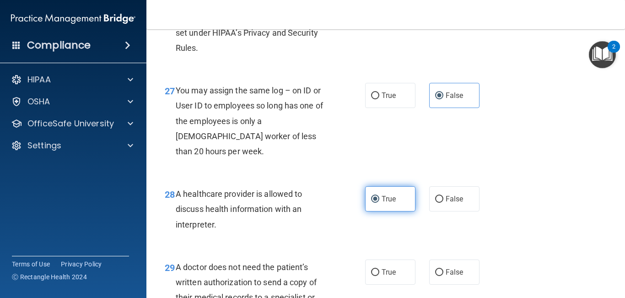
click at [379, 279] on label "True" at bounding box center [390, 271] width 50 height 25
click at [379, 276] on input "True" at bounding box center [375, 272] width 8 height 7
radio input "true"
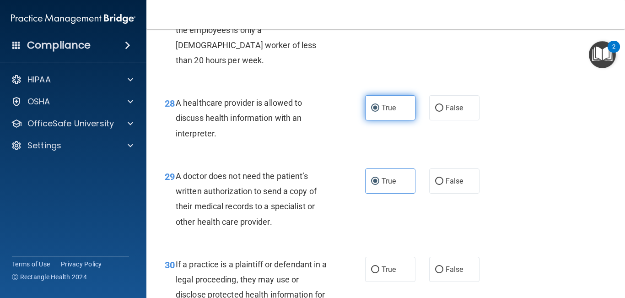
scroll to position [2378, 0]
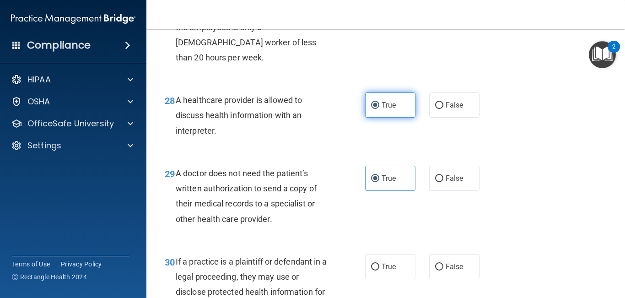
click at [379, 279] on label "True" at bounding box center [390, 266] width 50 height 25
click at [379, 270] on input "True" at bounding box center [375, 267] width 8 height 7
radio input "true"
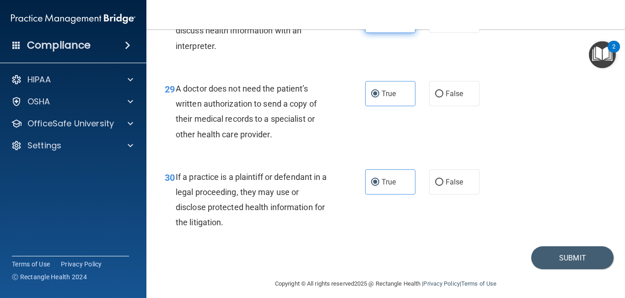
scroll to position [2468, 0]
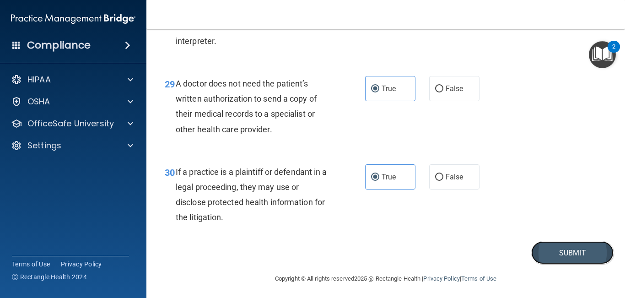
click at [556, 256] on button "Submit" at bounding box center [572, 252] width 82 height 23
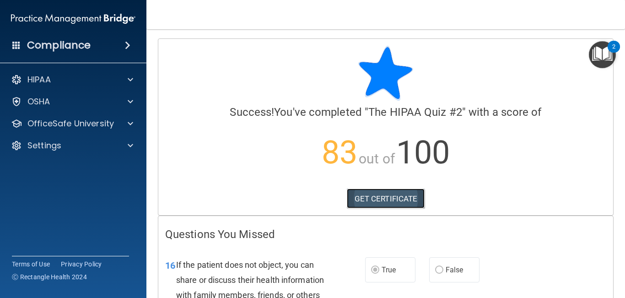
click at [382, 195] on link "GET CERTIFICATE" at bounding box center [386, 199] width 78 height 20
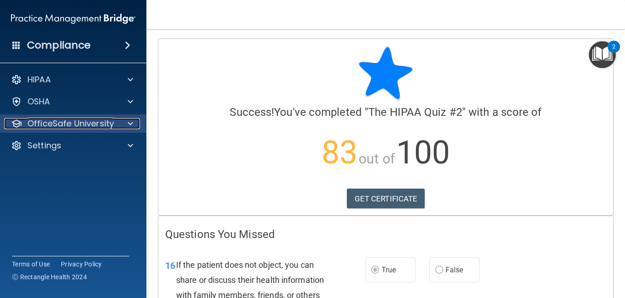
click at [38, 125] on p "OfficeSafe University" at bounding box center [70, 123] width 86 height 11
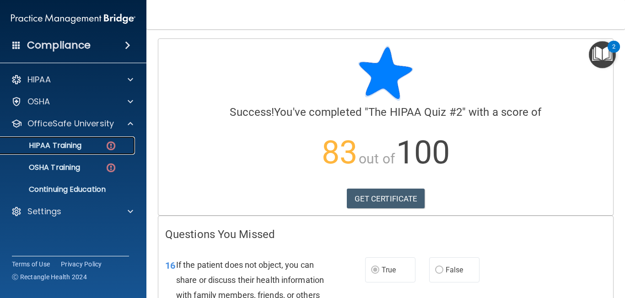
click at [42, 144] on p "HIPAA Training" at bounding box center [43, 145] width 75 height 9
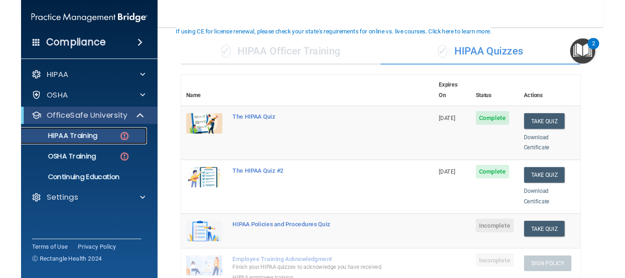
scroll to position [59, 0]
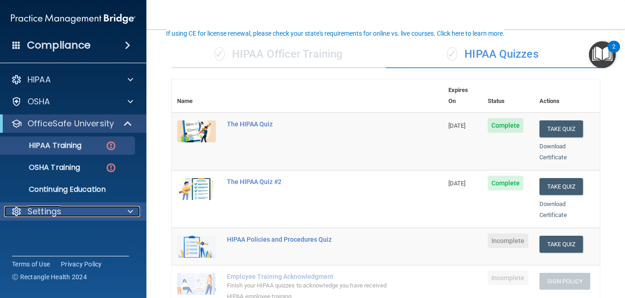
click at [33, 210] on p "Settings" at bounding box center [44, 211] width 34 height 11
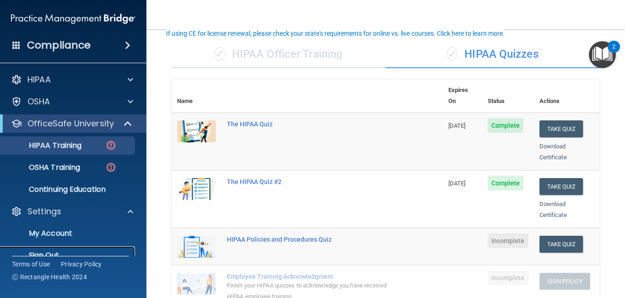
click at [42, 251] on p "Sign Out" at bounding box center [68, 255] width 125 height 9
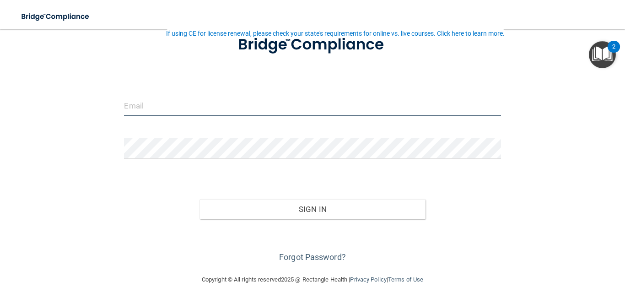
type input "[EMAIL_ADDRESS][DOMAIN_NAME]"
